Goal: Task Accomplishment & Management: Manage account settings

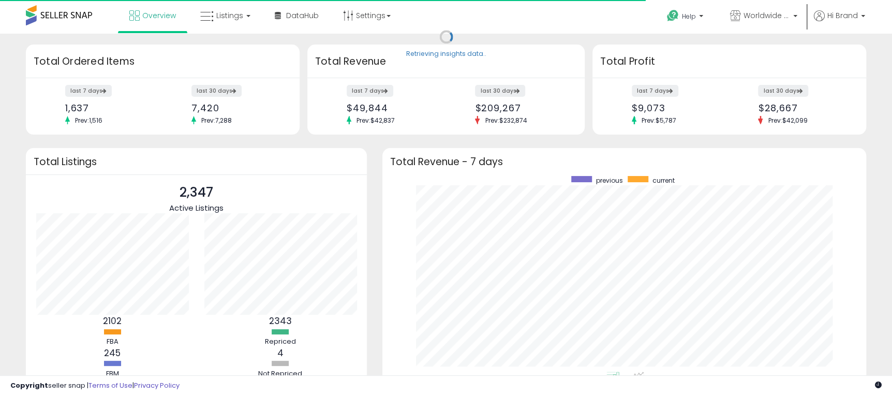
scroll to position [196, 462]
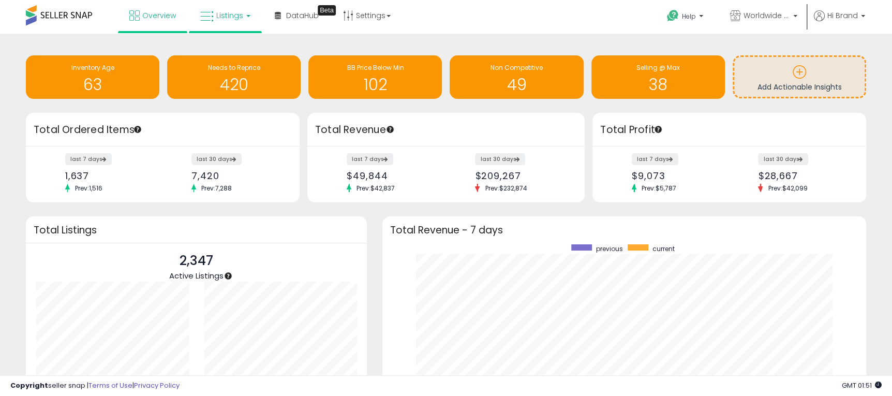
click at [226, 22] on link "Listings" at bounding box center [225, 15] width 66 height 31
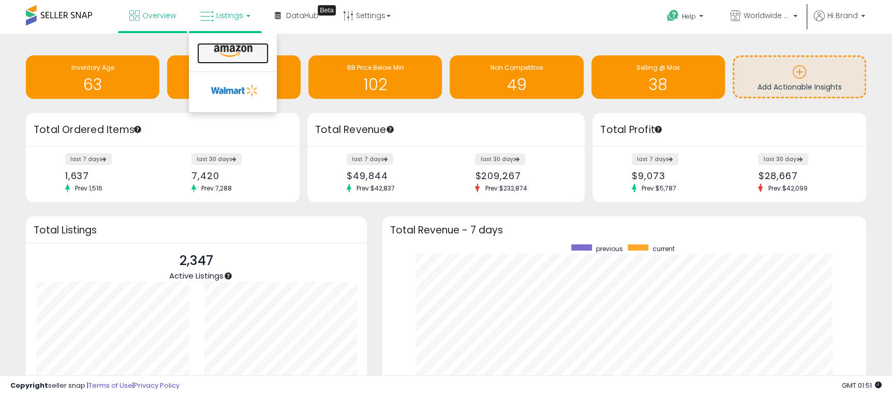
click at [229, 48] on icon at bounding box center [233, 50] width 45 height 13
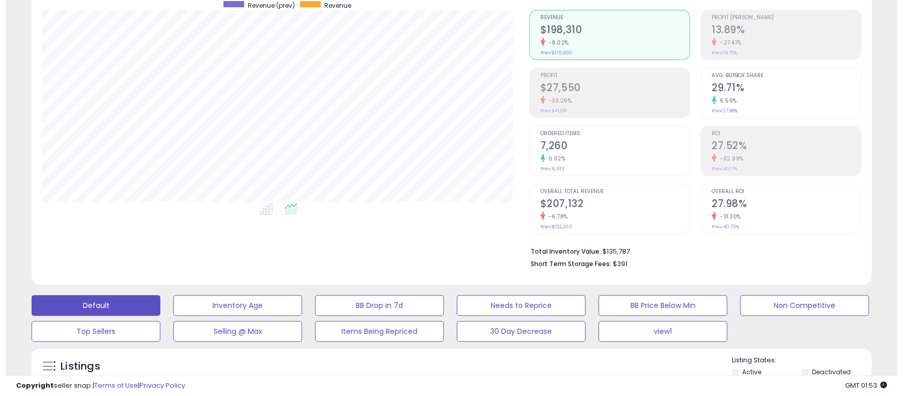
scroll to position [155, 0]
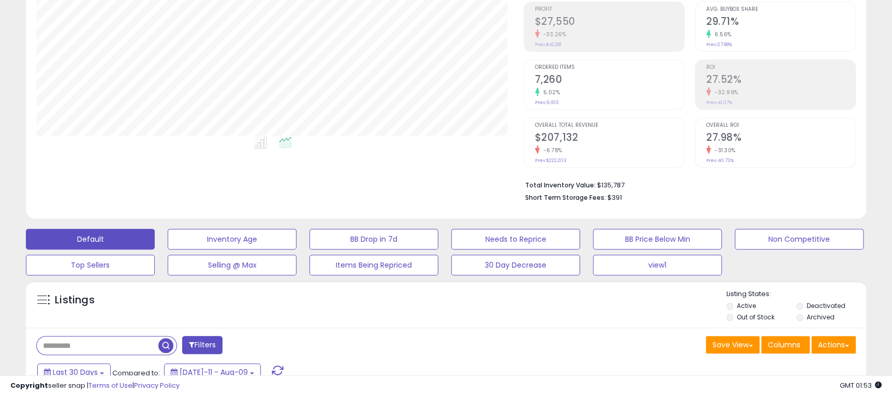
click at [199, 346] on button "Filters" at bounding box center [202, 345] width 40 height 18
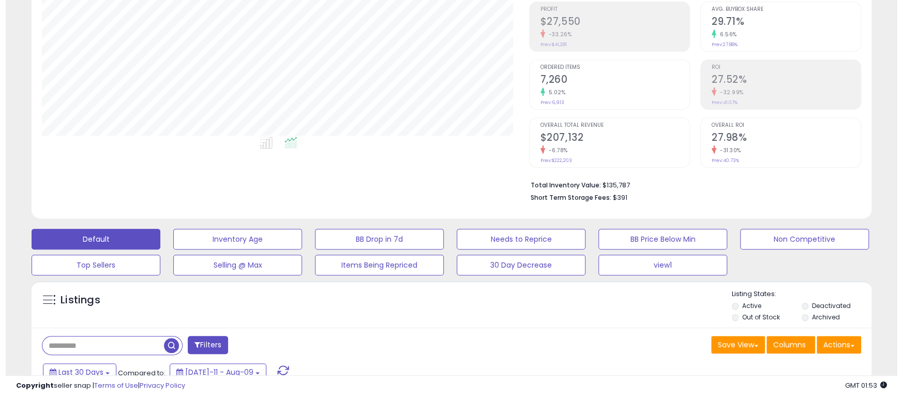
scroll to position [212, 494]
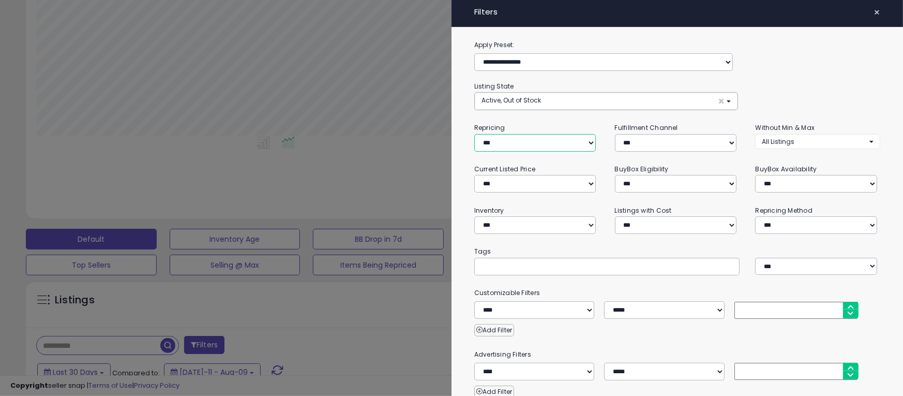
click at [531, 143] on select "**********" at bounding box center [535, 143] width 122 height 18
select select "***"
click at [474, 134] on select "**********" at bounding box center [535, 143] width 122 height 18
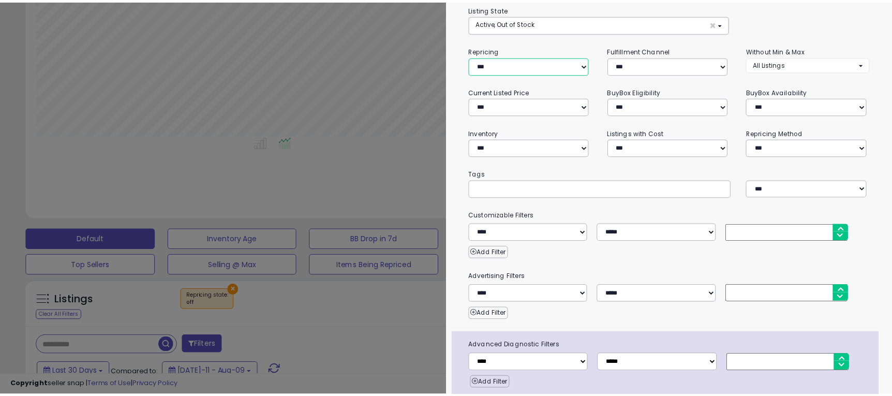
scroll to position [117, 0]
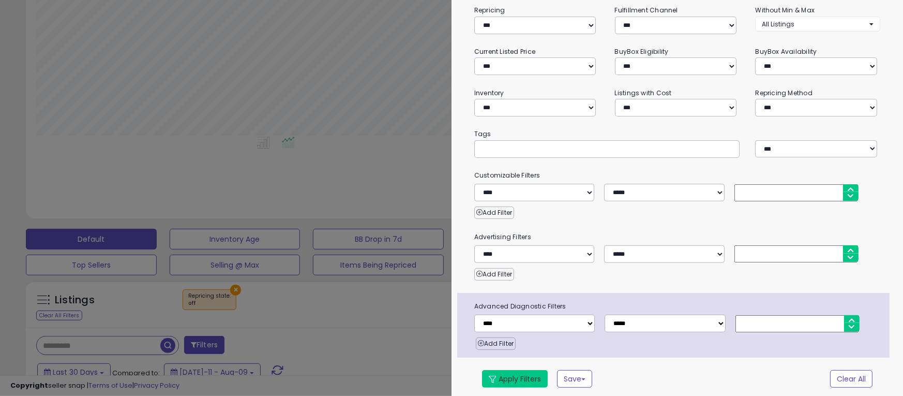
click at [497, 379] on button "Apply Filters" at bounding box center [515, 379] width 66 height 18
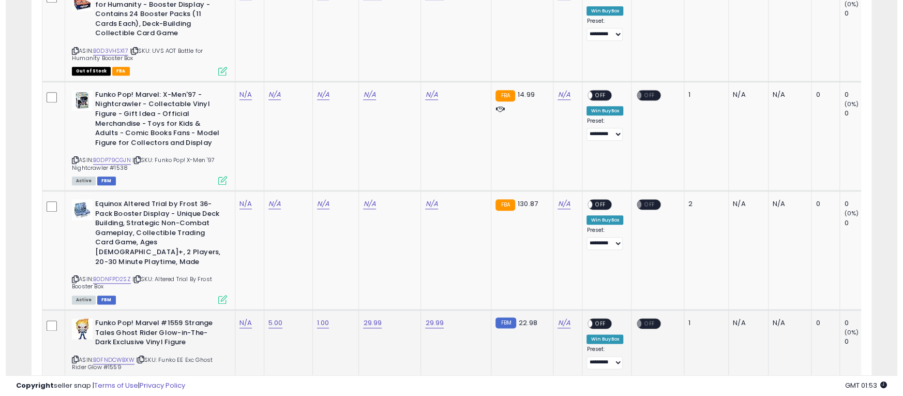
scroll to position [541, 0]
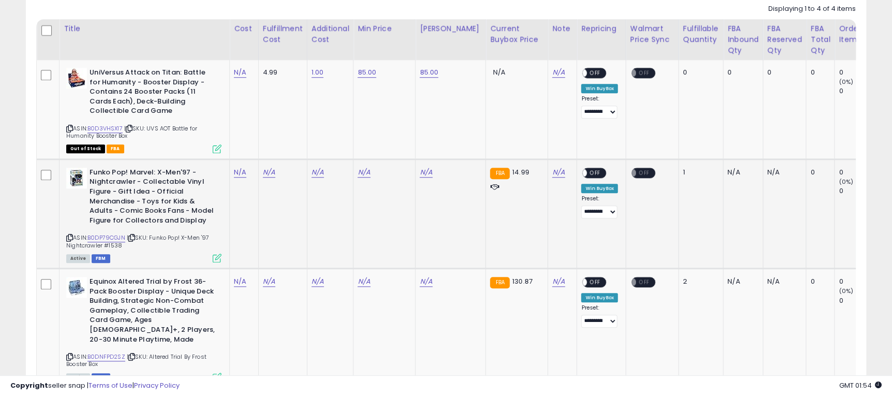
drag, startPoint x: 153, startPoint y: 237, endPoint x: 166, endPoint y: 246, distance: 15.4
click at [166, 246] on div "ASIN: B0DP79CGJN | SKU: Funko Pop! X-Men '97 Nightcrawler #1538 Active FBM" at bounding box center [143, 215] width 155 height 94
copy span "Funko Pop! X-Men '97 Nightcrawler #1538"
click at [240, 173] on link "N/A" at bounding box center [240, 172] width 12 height 10
type input "*"
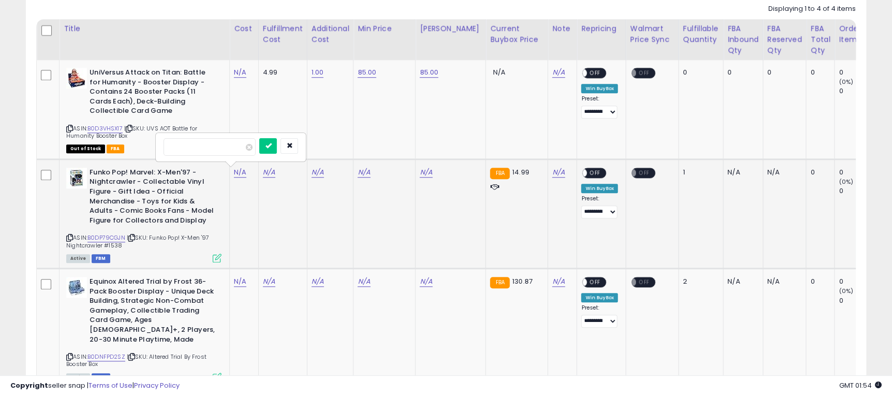
click button "submit" at bounding box center [268, 146] width 18 height 16
click at [266, 176] on link "N/A" at bounding box center [269, 172] width 12 height 10
type input "*"
click button "submit" at bounding box center [297, 146] width 18 height 16
click at [326, 172] on div "N/A" at bounding box center [328, 172] width 34 height 9
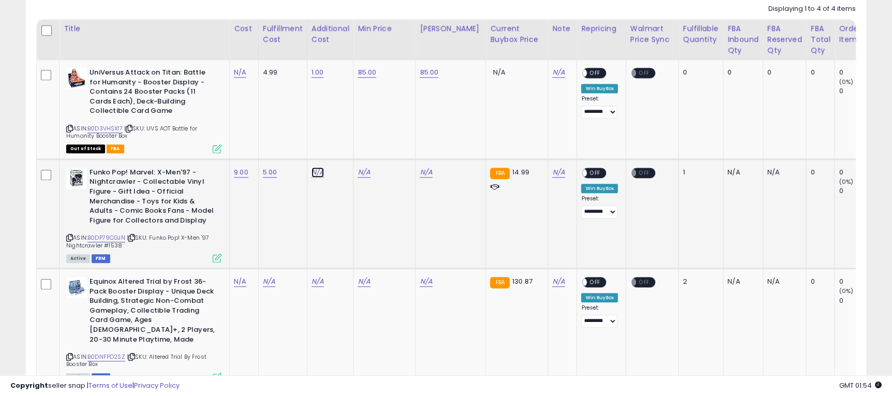
click at [321, 173] on link "N/A" at bounding box center [317, 172] width 12 height 10
type input "*"
click button "submit" at bounding box center [345, 146] width 18 height 16
click at [359, 173] on link "N/A" at bounding box center [363, 172] width 12 height 10
type input "*****"
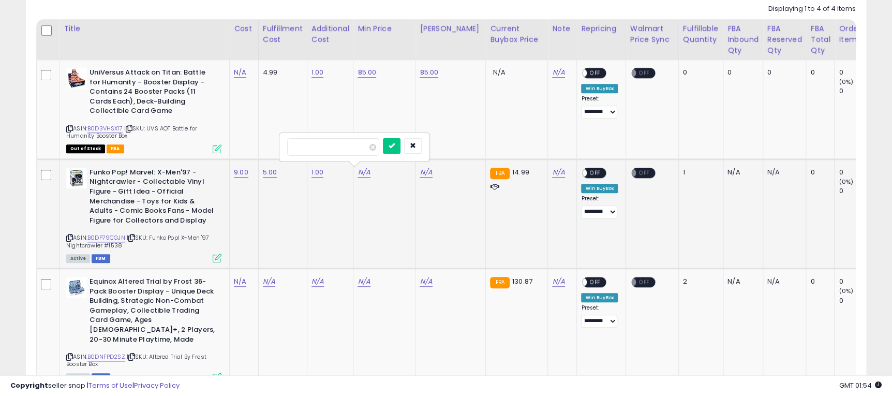
click button "submit" at bounding box center [392, 146] width 18 height 16
click at [426, 175] on link "N/A" at bounding box center [426, 172] width 12 height 10
type input "*****"
click button "submit" at bounding box center [454, 146] width 18 height 16
click at [590, 173] on span "OFF" at bounding box center [595, 172] width 17 height 9
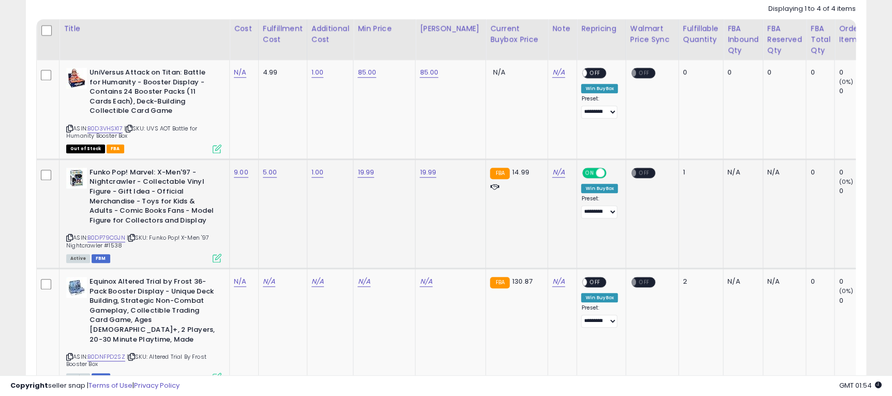
click at [219, 261] on icon at bounding box center [217, 257] width 9 height 9
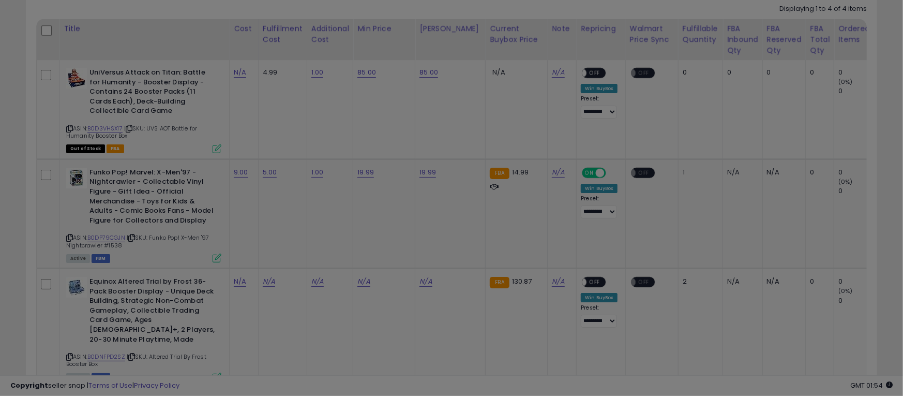
scroll to position [212, 494]
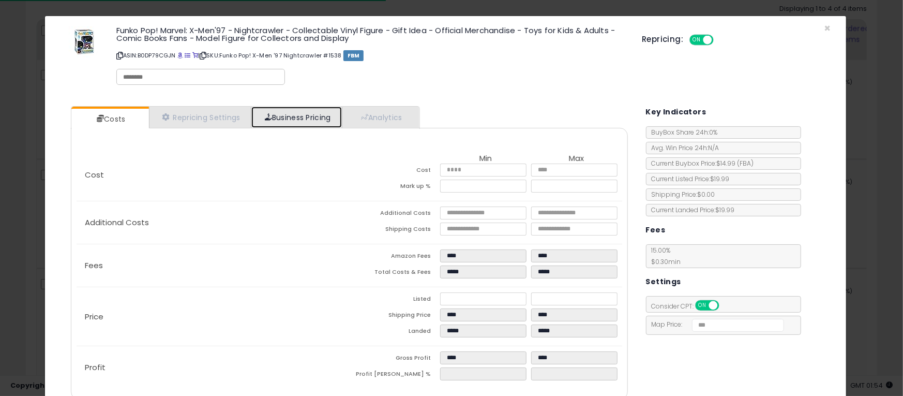
click at [310, 122] on link "Business Pricing" at bounding box center [296, 117] width 91 height 21
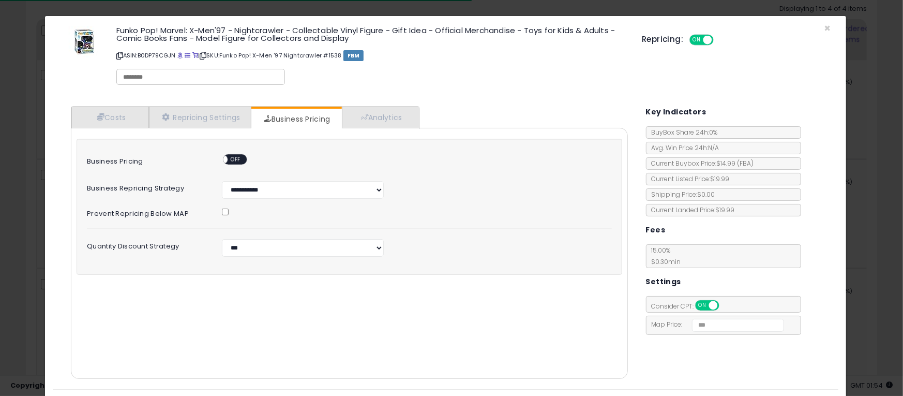
click at [236, 152] on div "Business Pricing ON OFF" at bounding box center [349, 158] width 541 height 18
click at [236, 157] on span "OFF" at bounding box center [236, 159] width 17 height 9
click at [274, 239] on select "**********" at bounding box center [303, 248] width 162 height 18
select select "*******"
click at [222, 239] on select "**********" at bounding box center [303, 248] width 162 height 18
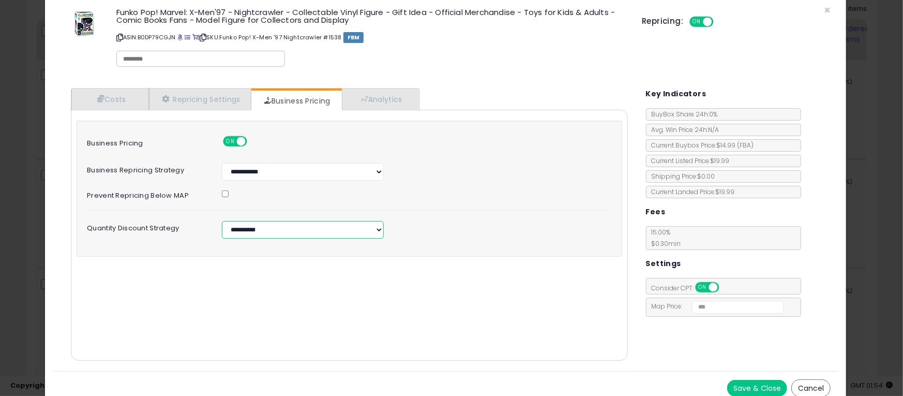
scroll to position [26, 0]
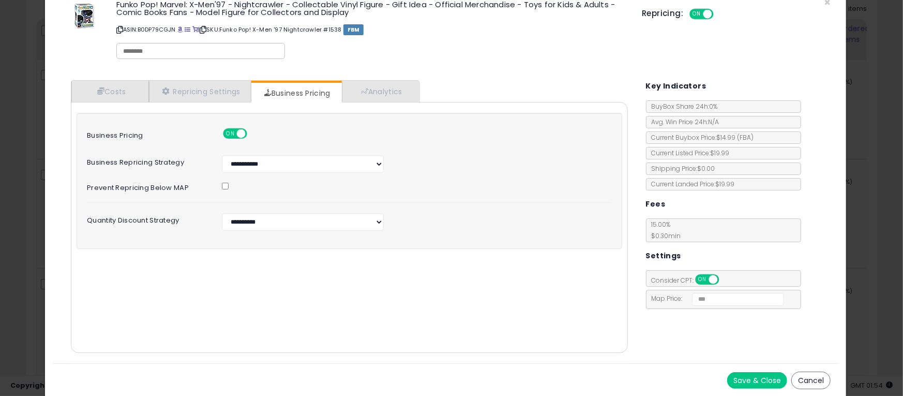
click at [733, 376] on button "Save & Close" at bounding box center [757, 380] width 60 height 17
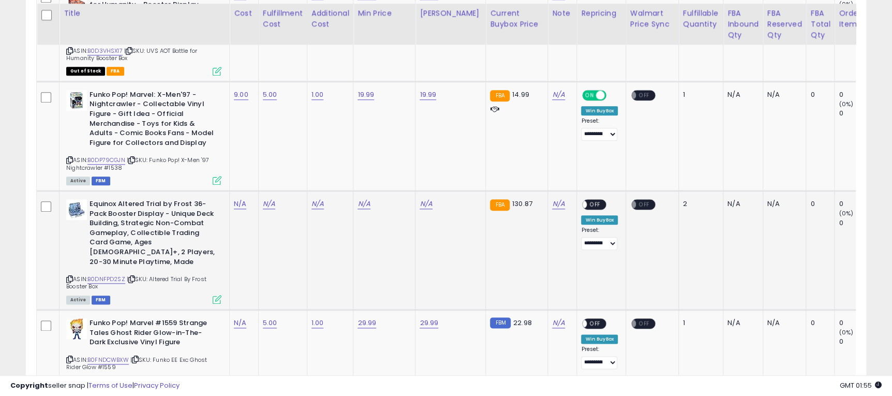
scroll to position [696, 0]
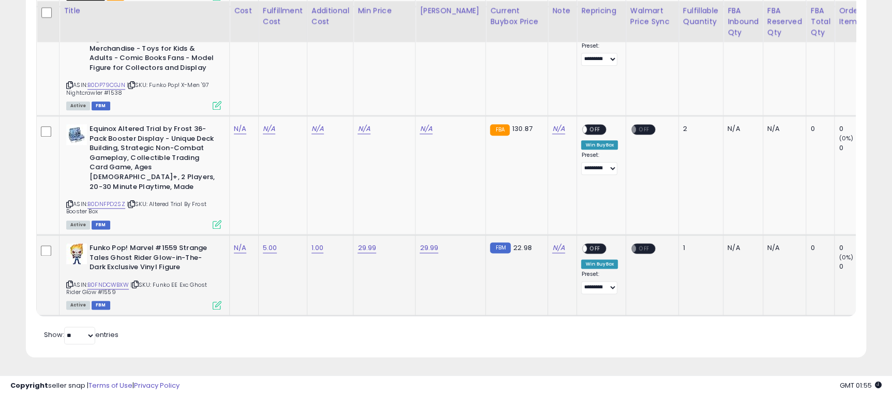
drag, startPoint x: 157, startPoint y: 276, endPoint x: 140, endPoint y: 280, distance: 18.2
click at [140, 280] on div "ASIN: B0FNDCWBXW | SKU: Funko EE Exc Ghost Rider Glow #1559 Active FBM" at bounding box center [143, 275] width 155 height 65
copy span "Funko EE Exc Ghost Rider Glow #1559"
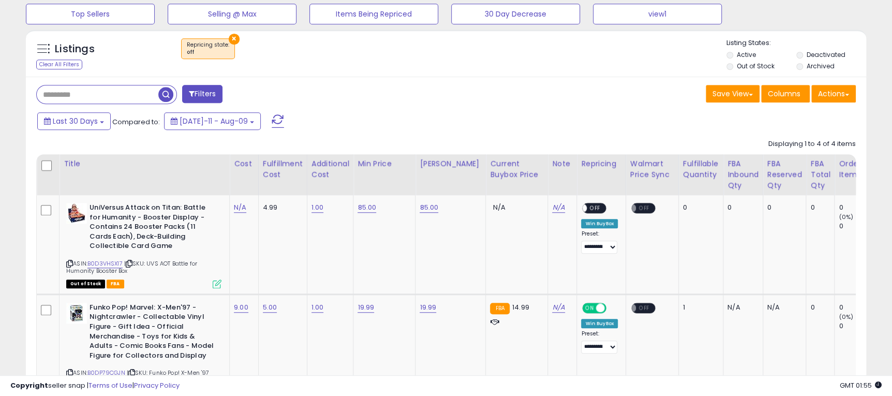
scroll to position [388, 0]
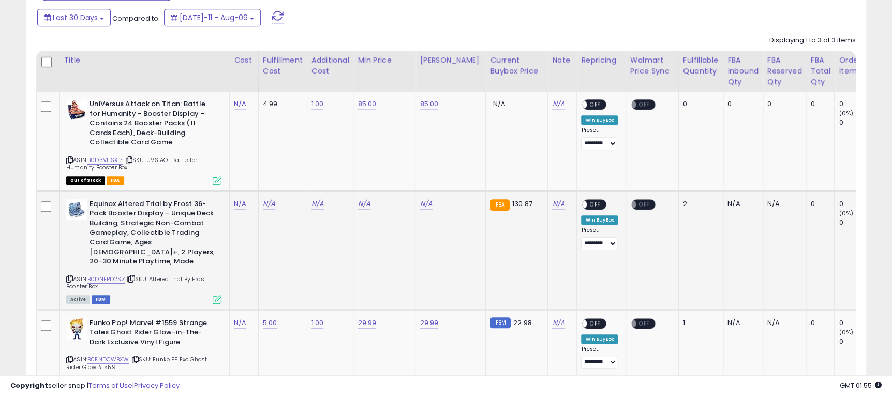
scroll to position [212, 487]
drag, startPoint x: 152, startPoint y: 271, endPoint x: 173, endPoint y: 276, distance: 22.0
click at [173, 276] on div "ASIN: B0DNFPD2SZ | SKU: Altered Trial By Frost Booster Box Active FBM" at bounding box center [143, 250] width 155 height 103
copy span "Altered Trial By Frost Booster Box"
click at [356, 146] on td "85.00" at bounding box center [384, 141] width 62 height 99
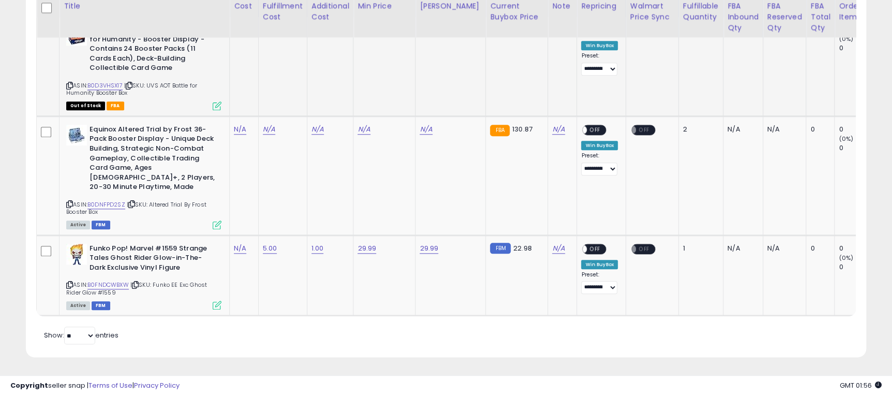
scroll to position [510, 0]
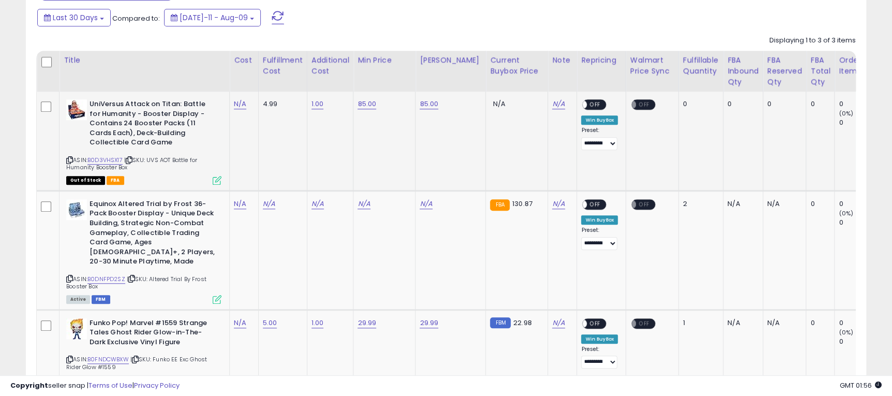
drag, startPoint x: 150, startPoint y: 161, endPoint x: 169, endPoint y: 167, distance: 20.5
click at [169, 167] on div "ASIN: B0D3VHSX17 | SKU: UVS AOT Battle for Humanity Booster Box Out of Stock FBA" at bounding box center [143, 141] width 155 height 84
copy span "UVS AOT Battle for Humanity Booster Box"
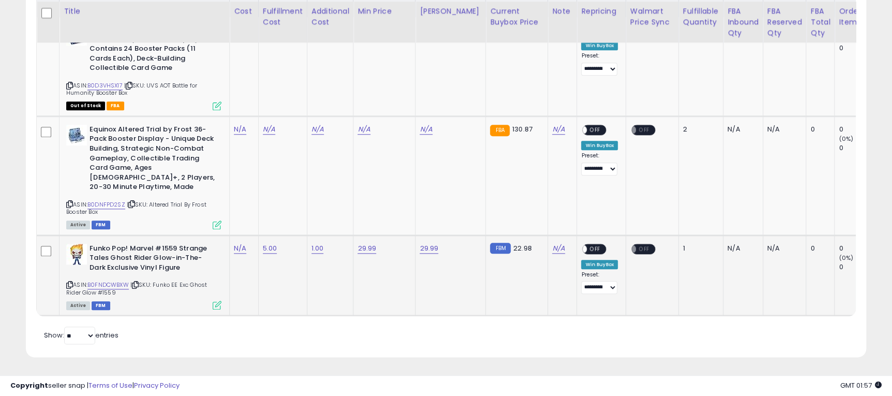
drag, startPoint x: 155, startPoint y: 273, endPoint x: 176, endPoint y: 279, distance: 22.1
click at [176, 279] on div "ASIN: B0FNDCWBXW | SKU: Funko EE Exc Ghost Rider Glow #1559 Active FBM" at bounding box center [143, 276] width 155 height 65
copy span "Funko EE Exc Ghost Rider Glow #1559"
drag, startPoint x: 150, startPoint y: 193, endPoint x: 213, endPoint y: 201, distance: 63.0
click at [213, 201] on div "ASIN: B0DNFPD2SZ | SKU: Altered Trial By Frost Booster Box Active FBM" at bounding box center [143, 176] width 155 height 103
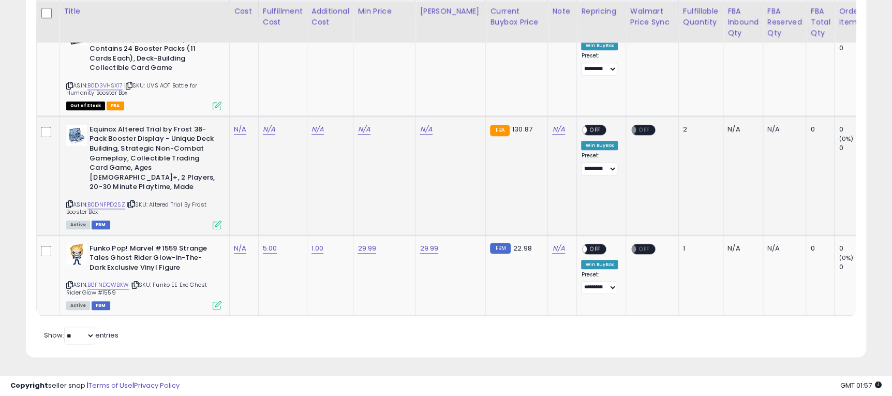
copy span "Altered Trial By Frost Booster Box"
click at [364, 128] on link "N/A" at bounding box center [363, 129] width 12 height 10
type input "******"
click button "submit" at bounding box center [392, 103] width 18 height 16
click at [430, 129] on link "N/A" at bounding box center [426, 129] width 12 height 10
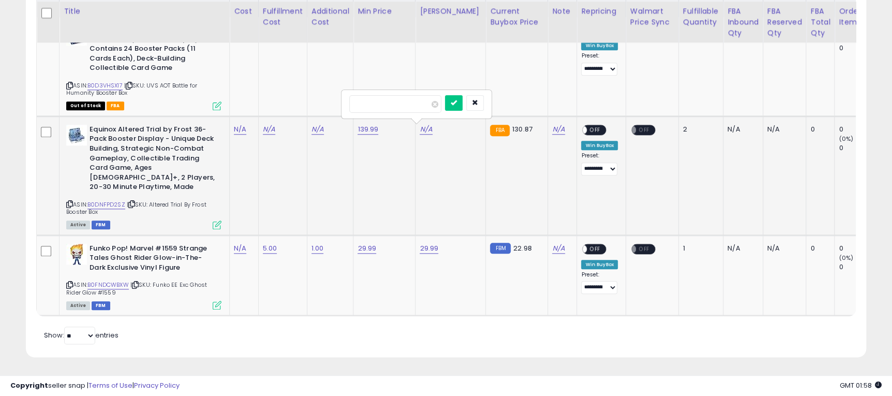
type input "******"
click button "submit" at bounding box center [454, 103] width 18 height 16
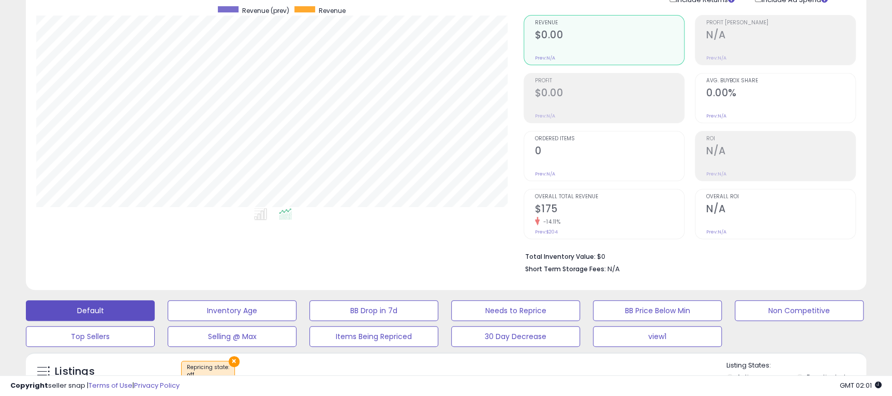
scroll to position [0, 0]
